Goal: Find specific page/section: Find specific page/section

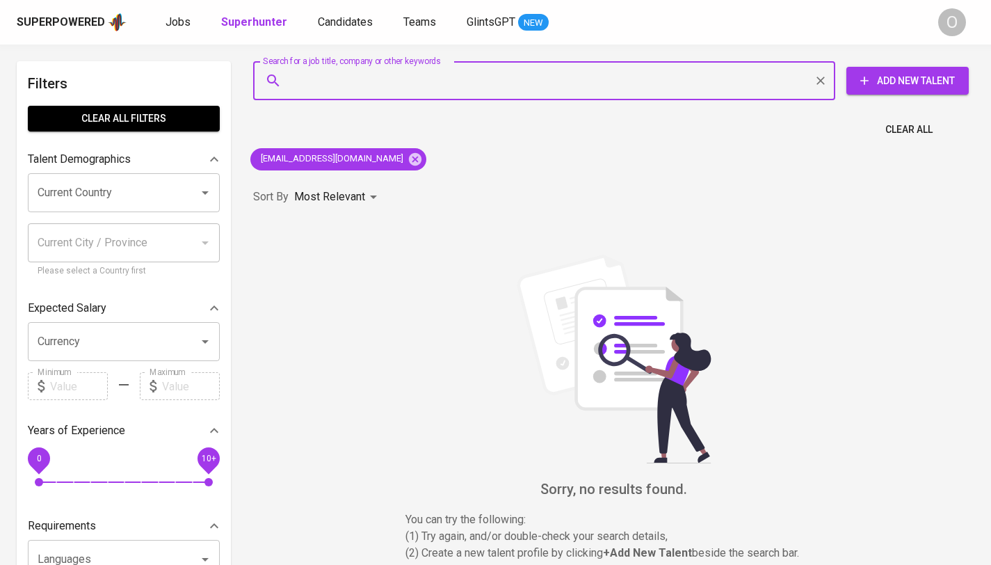
type input "[EMAIL_ADDRESS][DOMAIN_NAME]"
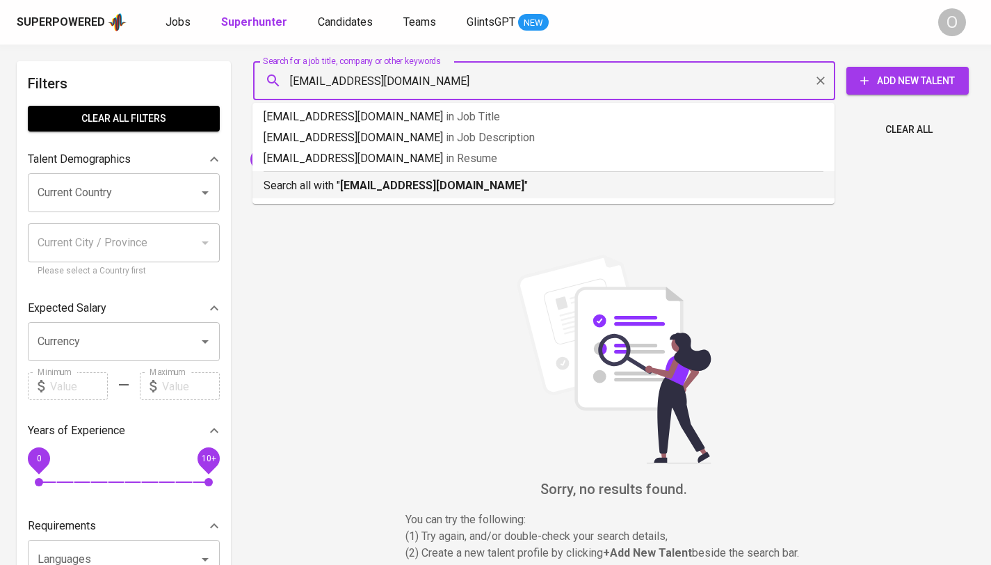
click at [328, 192] on p "Search all with " [EMAIL_ADDRESS][DOMAIN_NAME] "" at bounding box center [544, 185] width 560 height 17
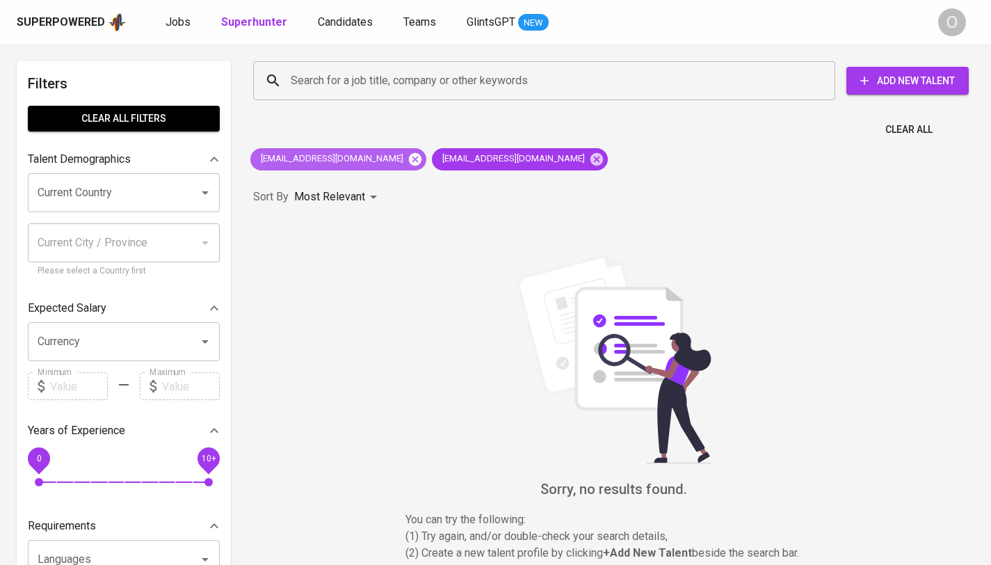
click at [409, 156] on icon at bounding box center [415, 158] width 13 height 13
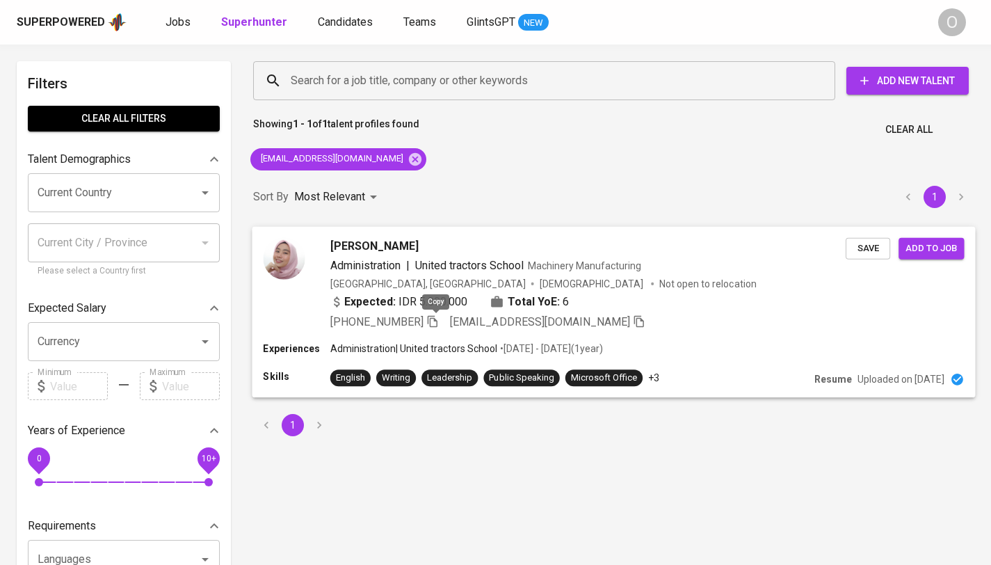
click at [439, 324] on icon "button" at bounding box center [432, 320] width 13 height 13
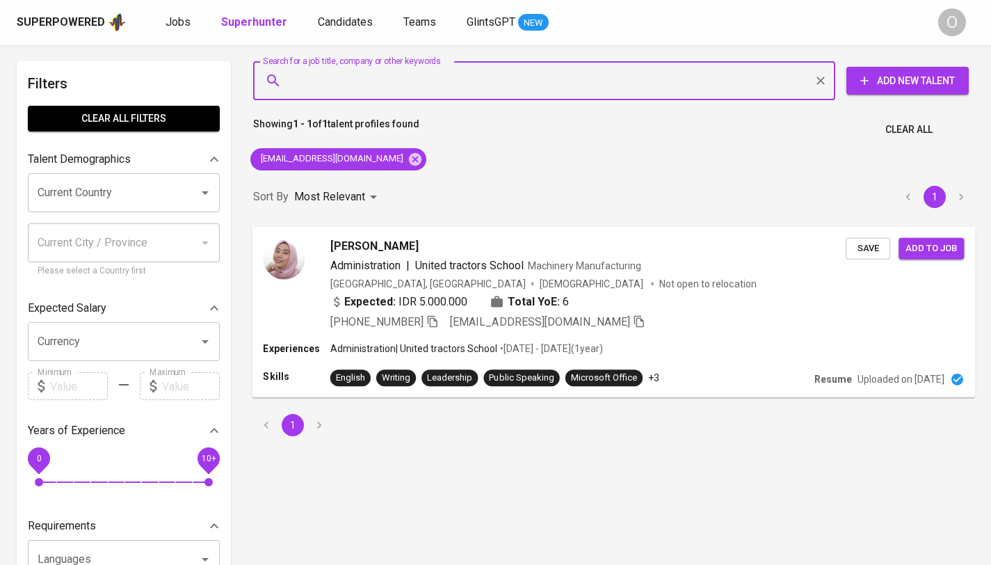
click at [391, 80] on input "Search for a job title, company or other keywords" at bounding box center [547, 80] width 521 height 26
paste input "[EMAIL_ADDRESS][DOMAIN_NAME]"
type input "[EMAIL_ADDRESS][DOMAIN_NAME]"
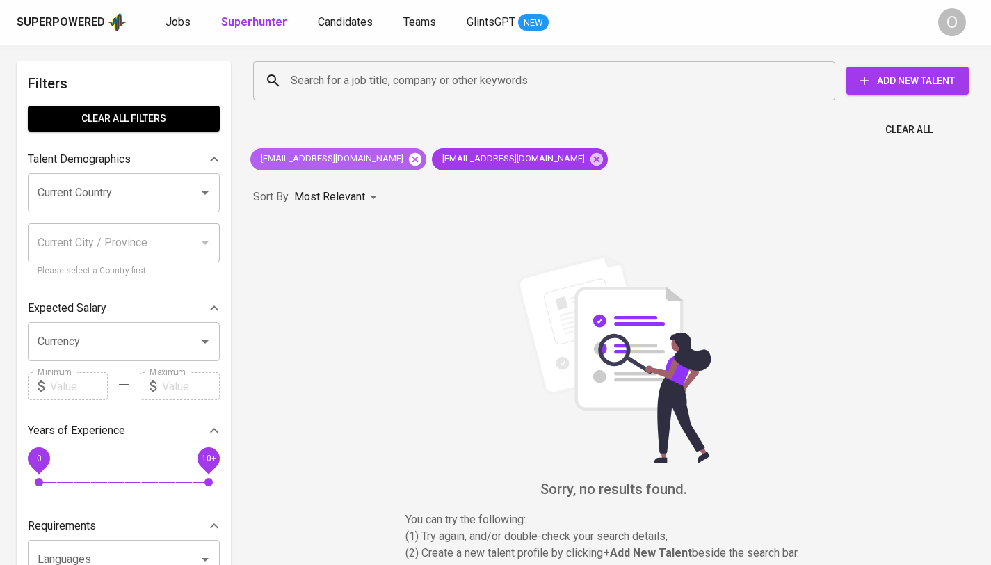
click at [409, 156] on icon at bounding box center [415, 158] width 13 height 13
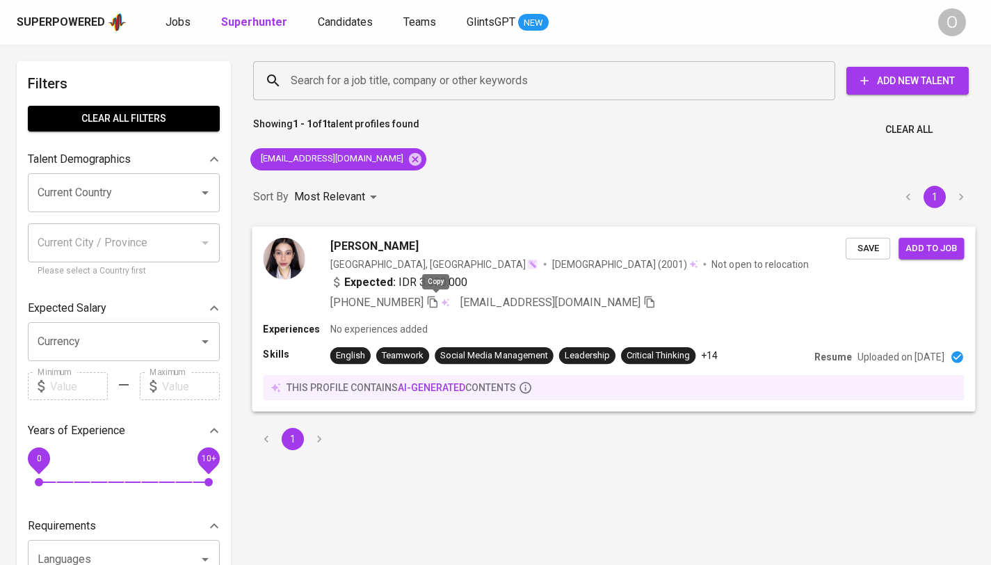
click at [439, 298] on icon "button" at bounding box center [432, 301] width 13 height 13
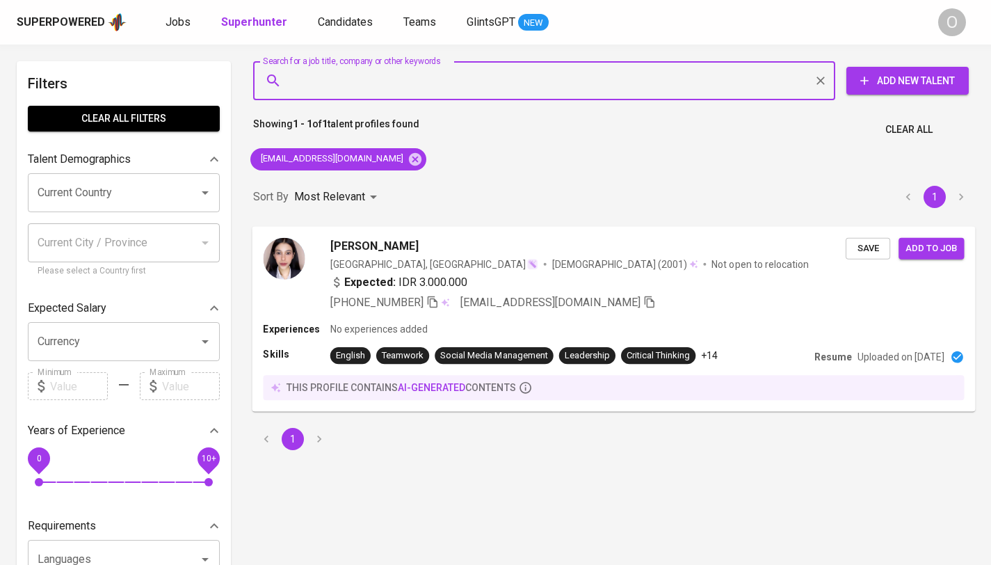
click at [352, 71] on input "Search for a job title, company or other keywords" at bounding box center [547, 80] width 521 height 26
paste input "[EMAIL_ADDRESS][DOMAIN_NAME]"
type input "[EMAIL_ADDRESS][DOMAIN_NAME]"
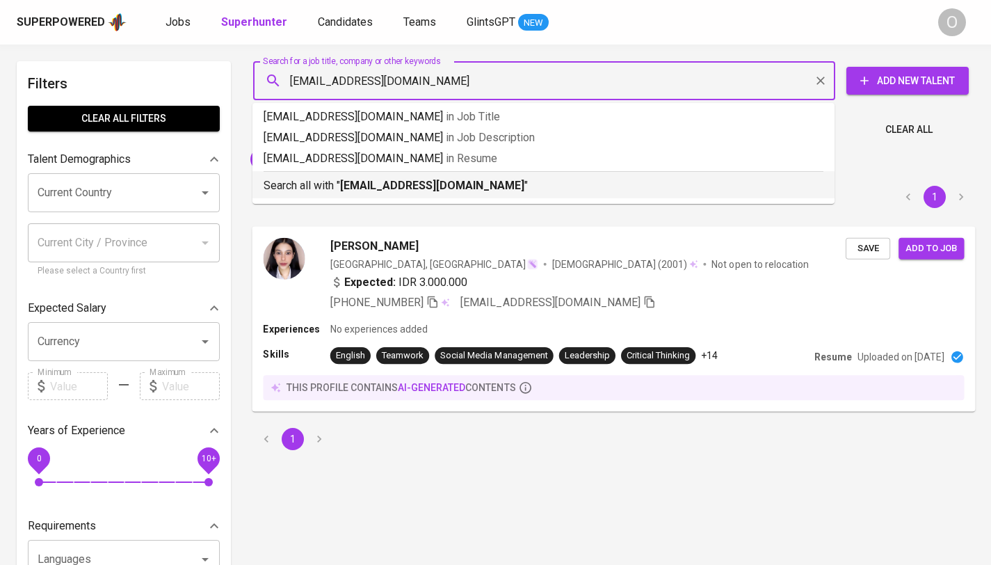
click at [358, 180] on b "[EMAIL_ADDRESS][DOMAIN_NAME]" at bounding box center [432, 185] width 184 height 13
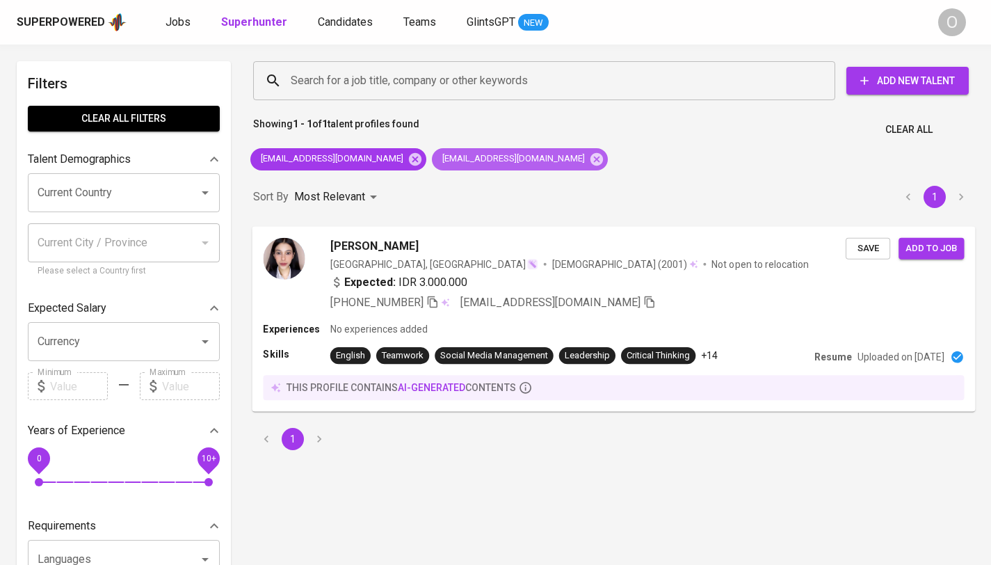
click at [453, 160] on span "[EMAIL_ADDRESS][DOMAIN_NAME]" at bounding box center [512, 158] width 161 height 13
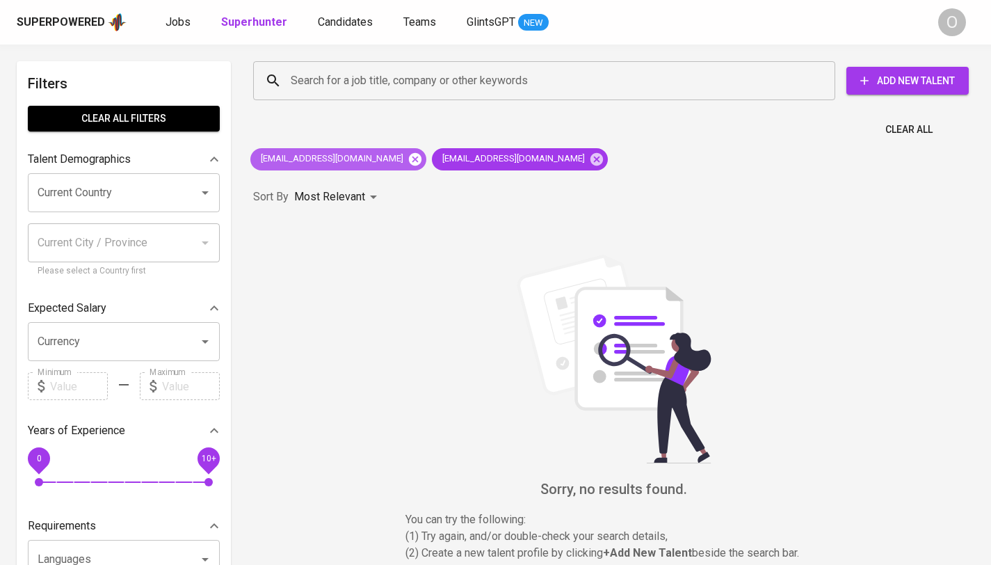
click at [409, 162] on icon at bounding box center [415, 158] width 13 height 13
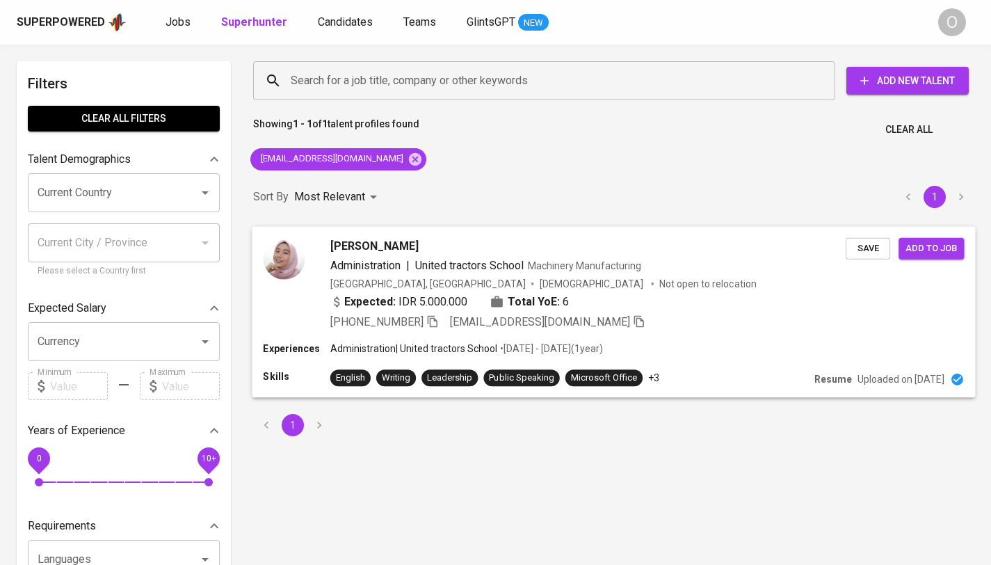
click at [435, 324] on icon "button" at bounding box center [432, 320] width 13 height 13
